Goal: Check status

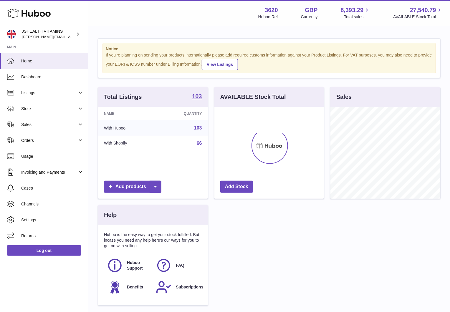
scroll to position [92, 110]
click at [53, 108] on span "Stock" at bounding box center [49, 109] width 56 height 6
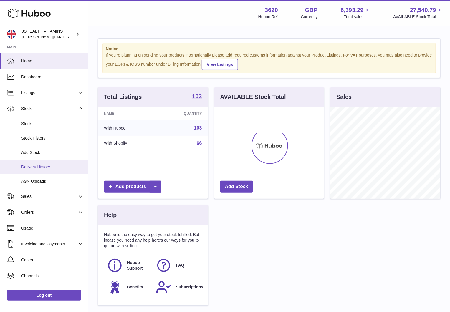
click at [47, 164] on span "Delivery History" at bounding box center [52, 167] width 62 height 6
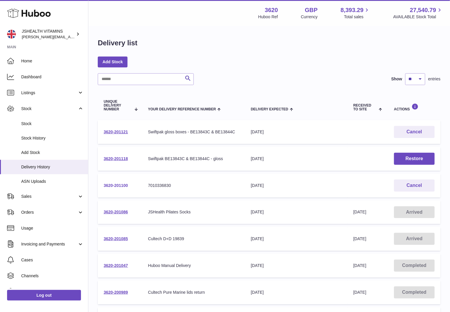
click at [118, 183] on link "3620-201100" at bounding box center [116, 185] width 24 height 5
